Goal: Information Seeking & Learning: Learn about a topic

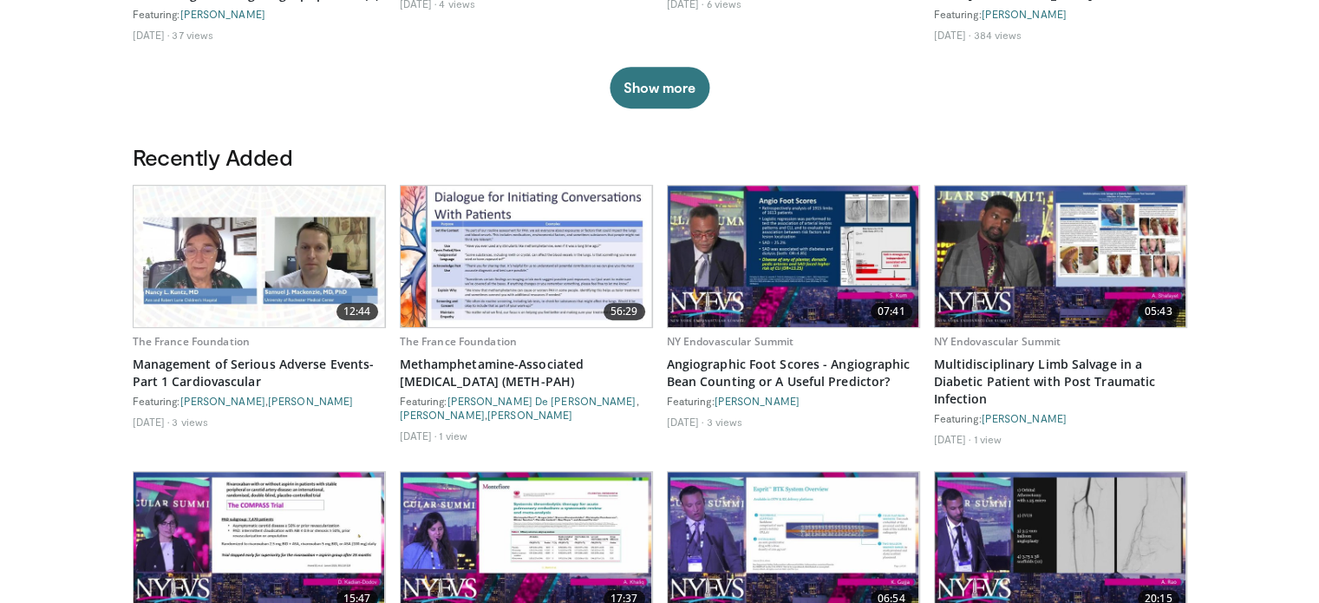
scroll to position [805, 0]
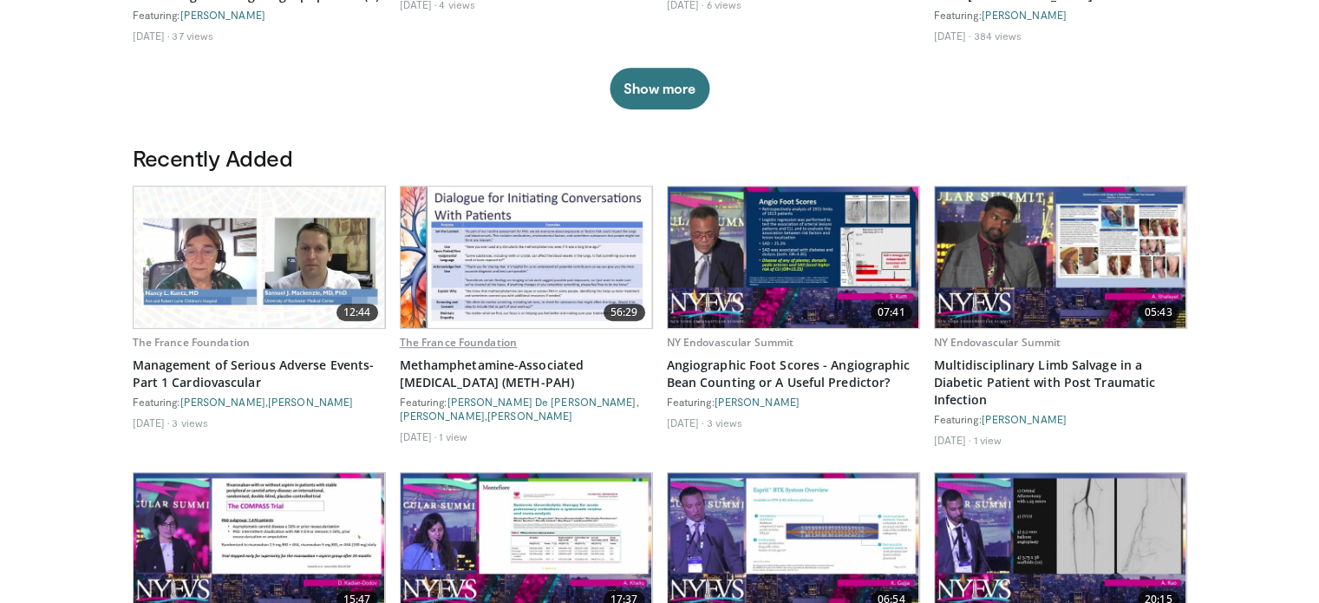
click at [484, 335] on link "The France Foundation" at bounding box center [459, 342] width 118 height 15
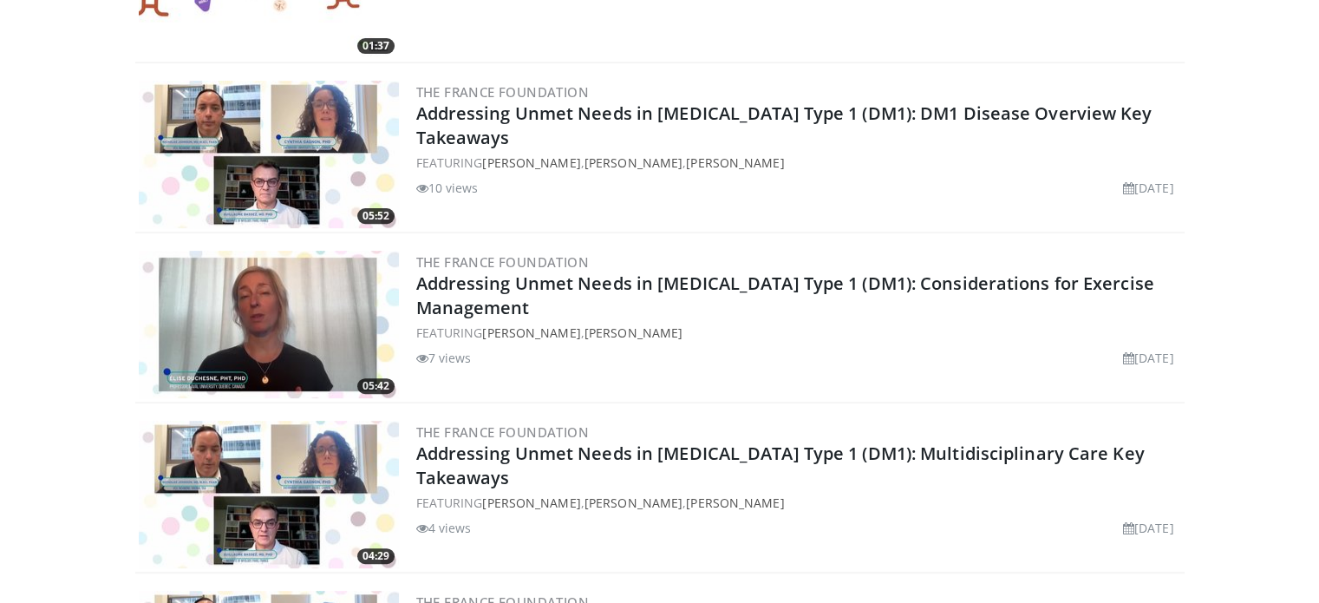
scroll to position [87, 0]
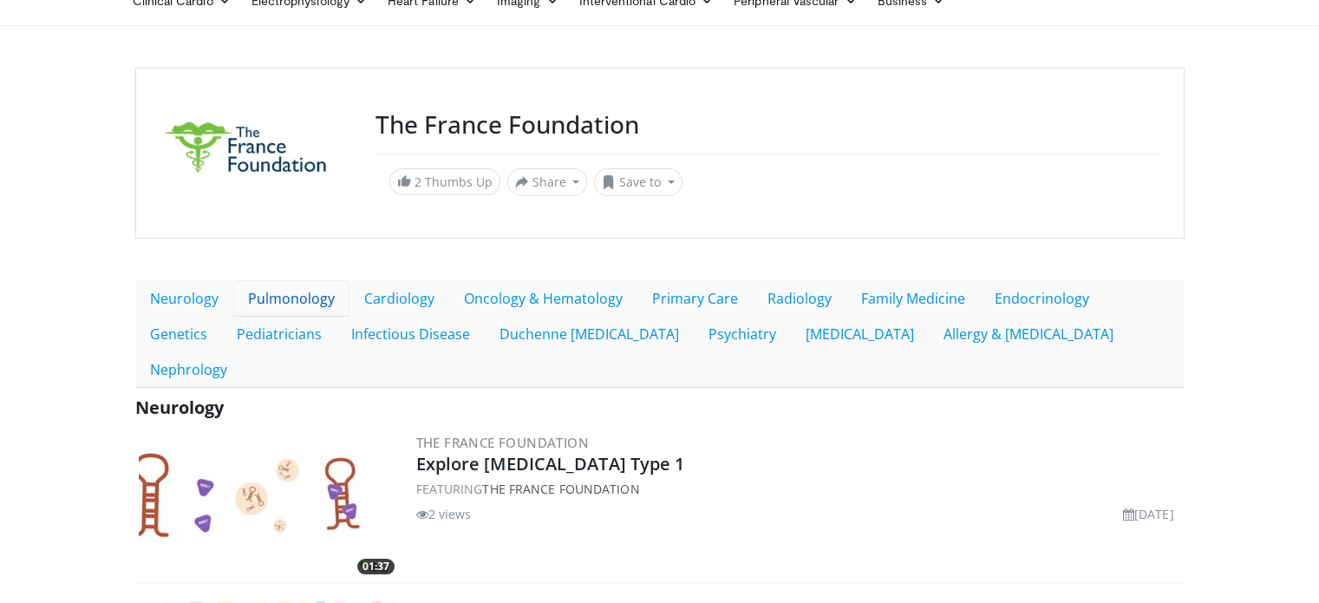
click at [283, 297] on link "Pulmonology" at bounding box center [291, 298] width 116 height 36
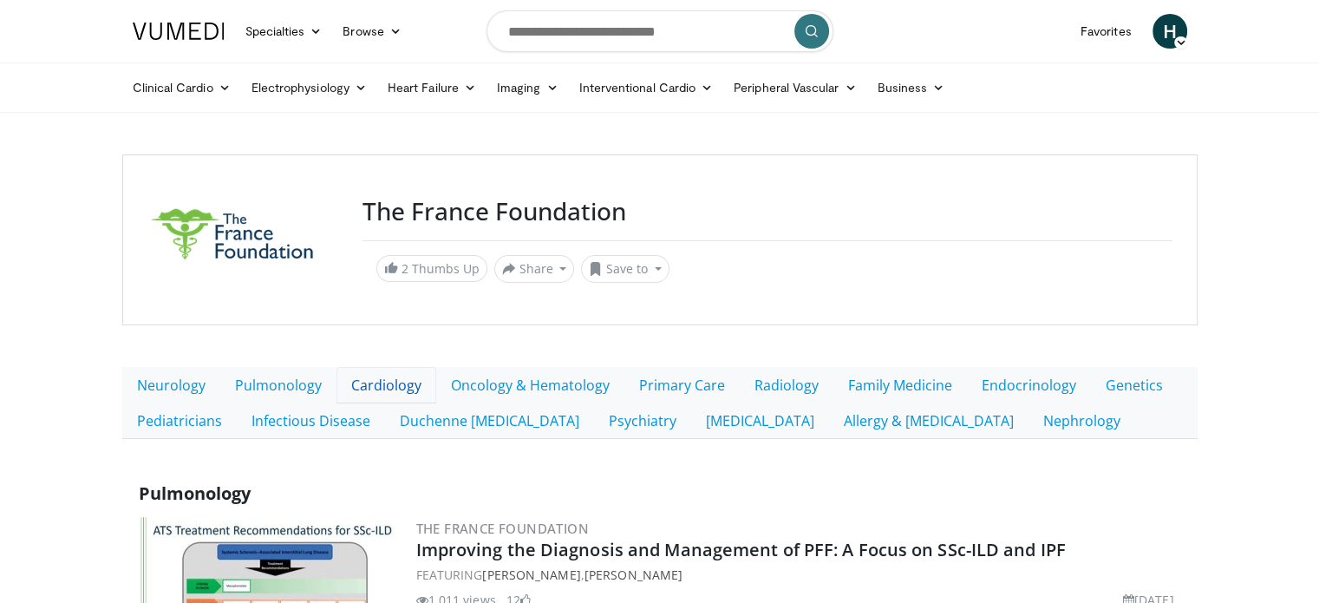
click at [392, 385] on link "Cardiology" at bounding box center [387, 385] width 100 height 36
